Goal: Task Accomplishment & Management: Use online tool/utility

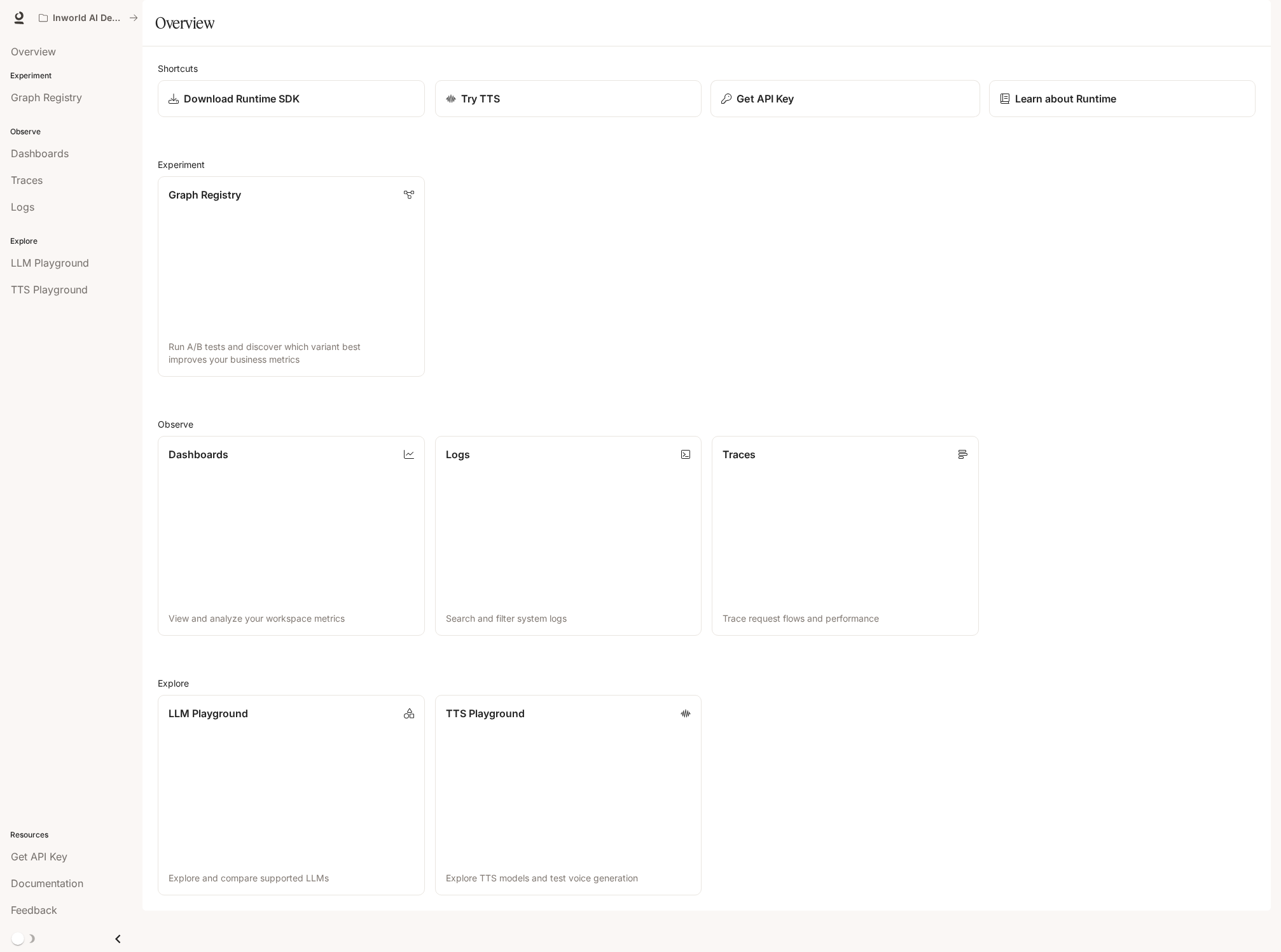
click at [778, 107] on p "Get API Key" at bounding box center [765, 98] width 57 height 15
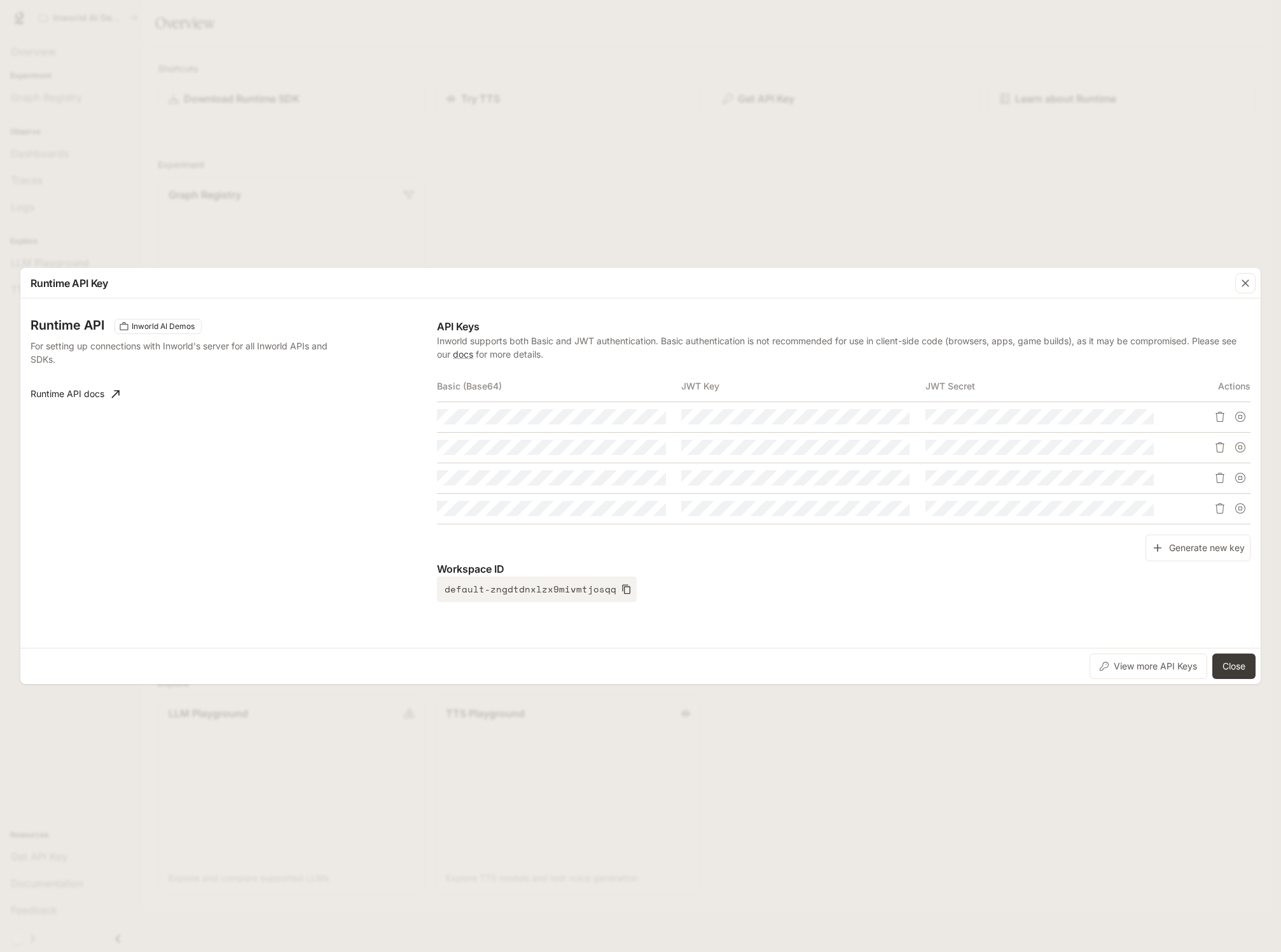
click at [723, 566] on p "Workspace ID" at bounding box center [844, 568] width 814 height 15
click at [637, 509] on icon "button" at bounding box center [632, 508] width 11 height 11
click at [636, 476] on icon "button" at bounding box center [632, 478] width 11 height 11
click at [635, 446] on icon "button" at bounding box center [632, 447] width 11 height 11
click at [632, 416] on icon "button" at bounding box center [632, 416] width 11 height 11
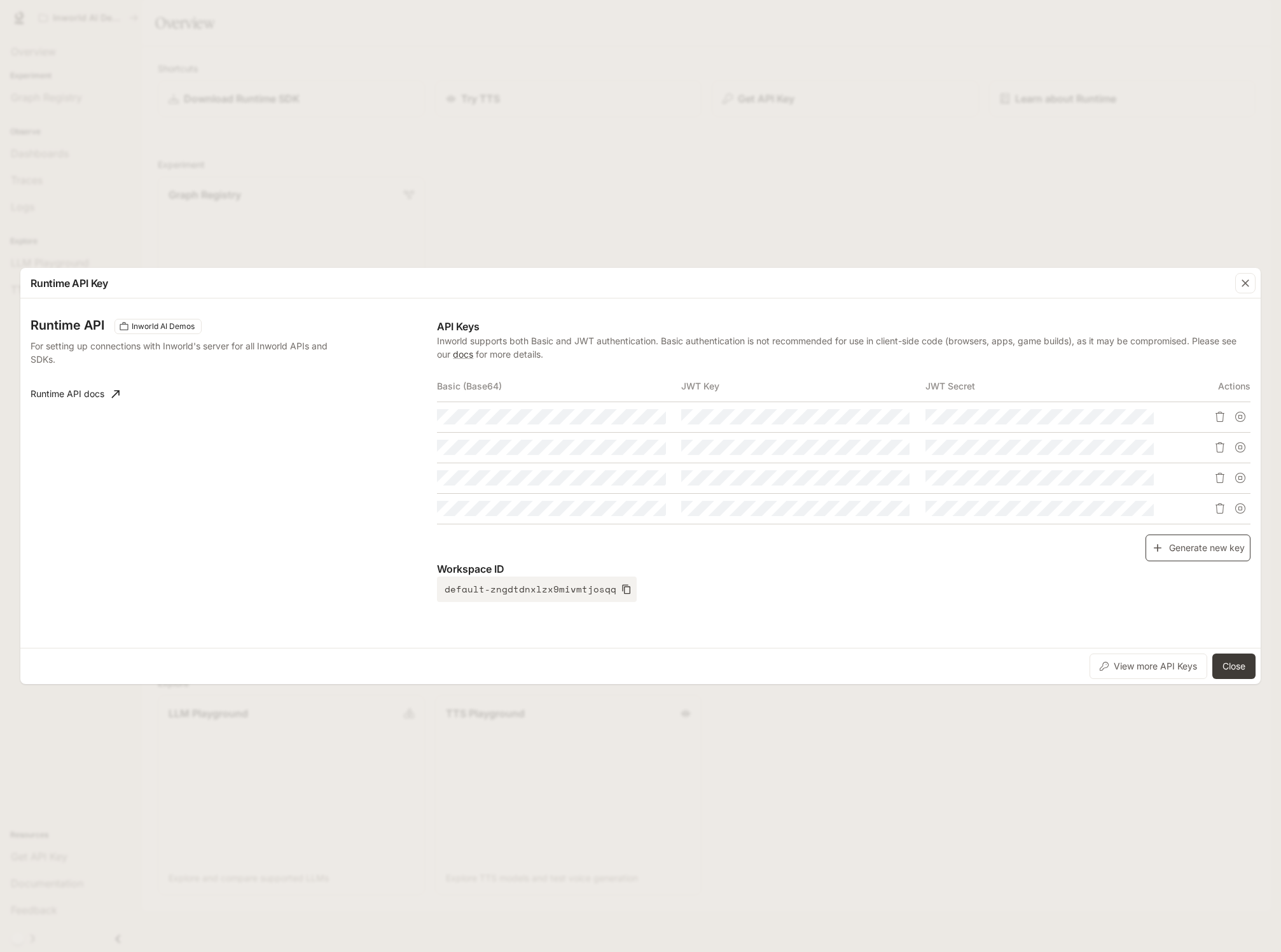
click at [1195, 553] on button "Generate new key" at bounding box center [1198, 549] width 105 height 28
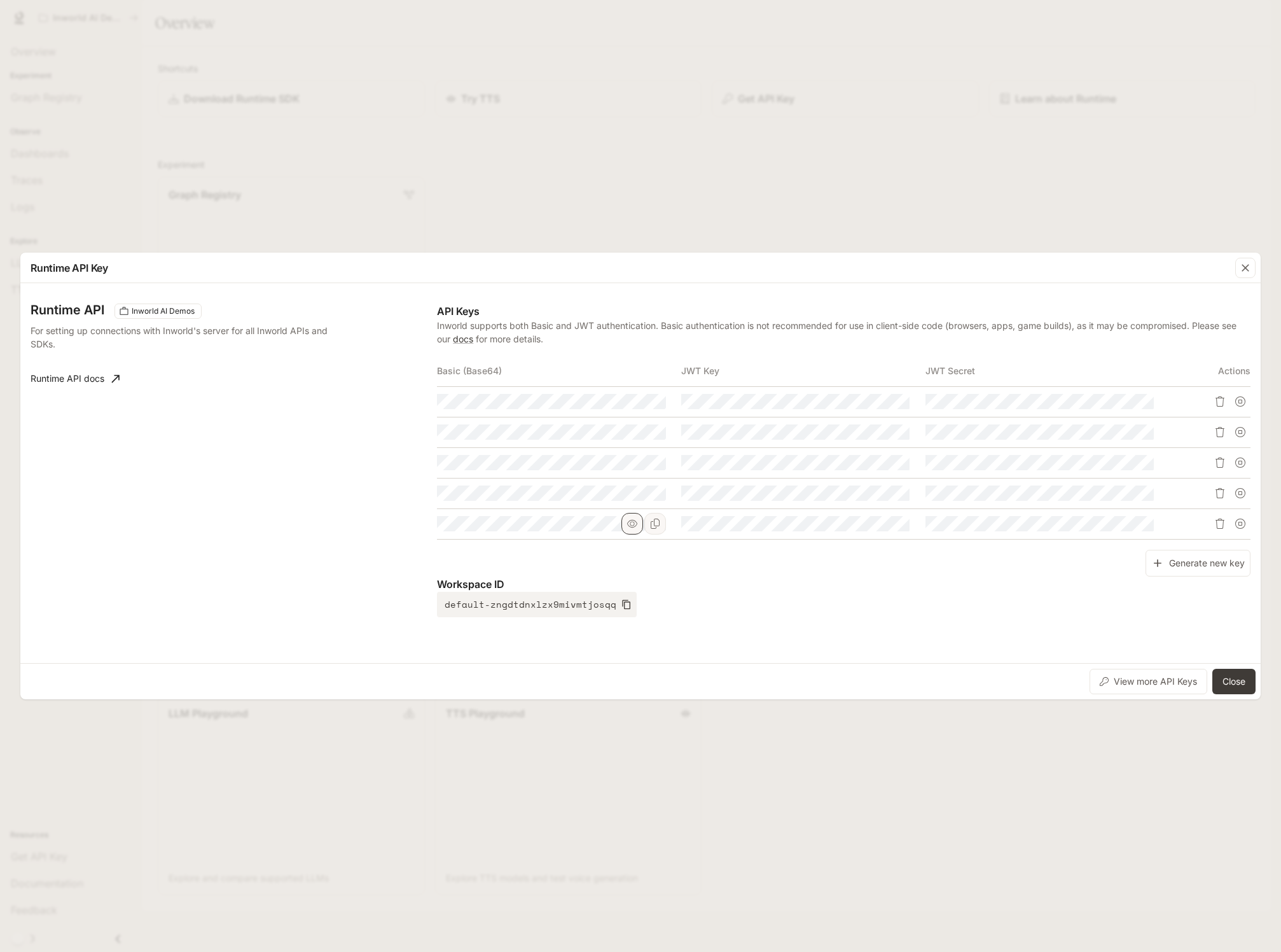
click at [633, 524] on icon "button" at bounding box center [632, 524] width 11 height 11
click at [652, 524] on icon "Copy Basic (Base64)" at bounding box center [655, 524] width 11 height 11
